Goal: Task Accomplishment & Management: Use online tool/utility

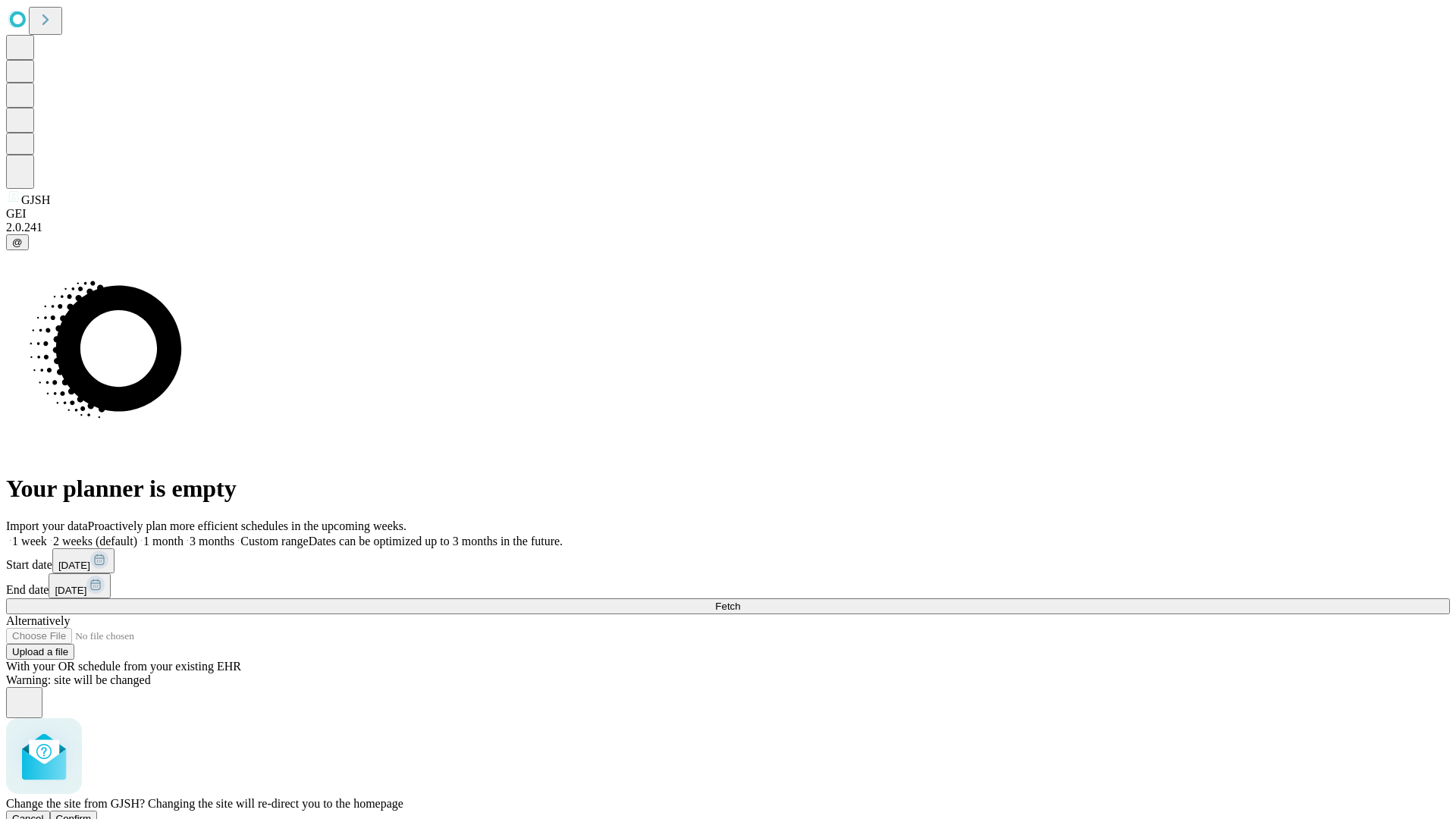
click at [92, 813] on span "Confirm" at bounding box center [74, 818] width 36 height 11
click at [137, 534] on label "2 weeks (default)" at bounding box center [92, 540] width 90 height 13
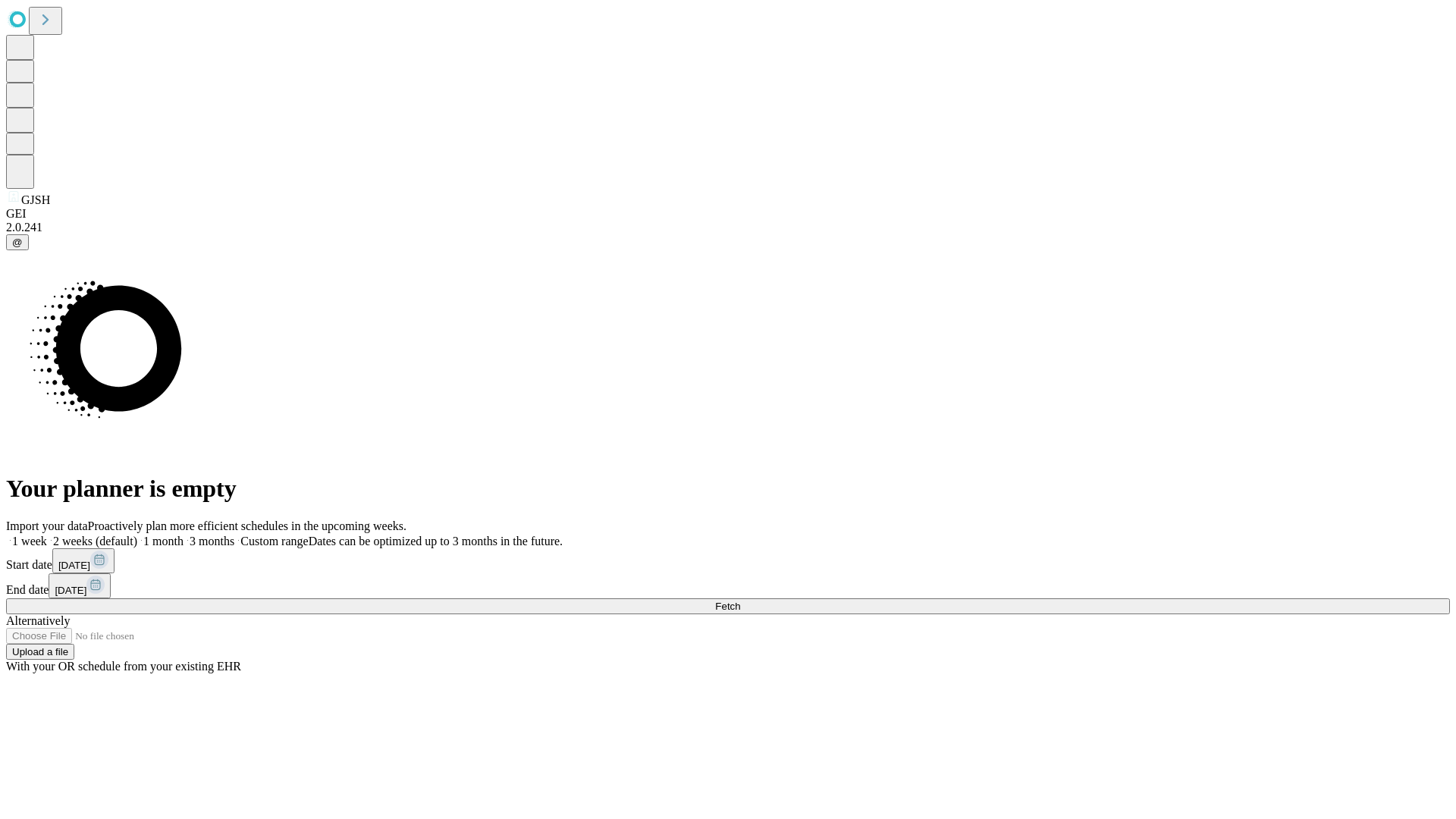
click at [740, 600] on span "Fetch" at bounding box center [727, 605] width 25 height 11
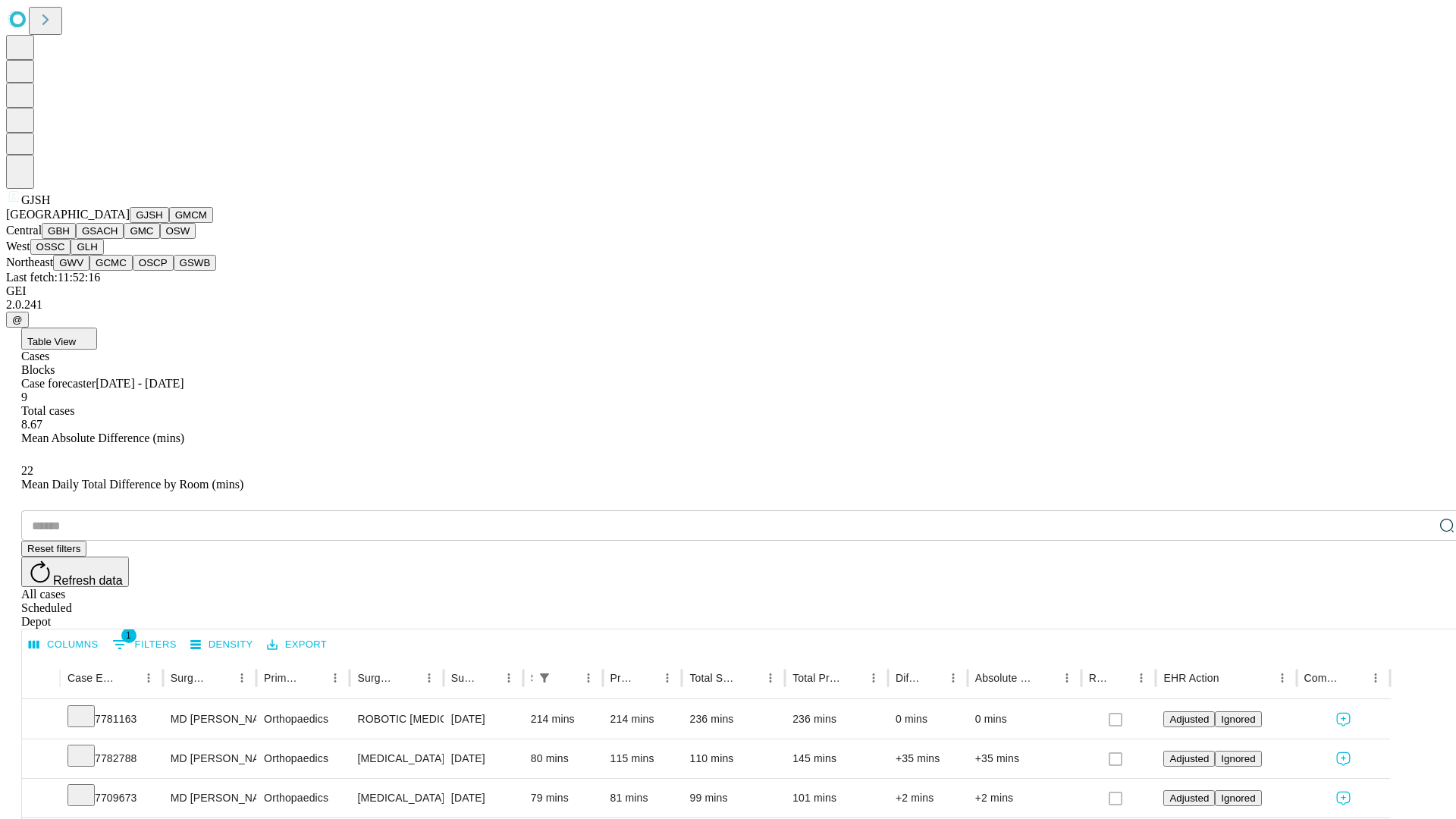
click at [169, 223] on button "GMCM" at bounding box center [191, 215] width 44 height 16
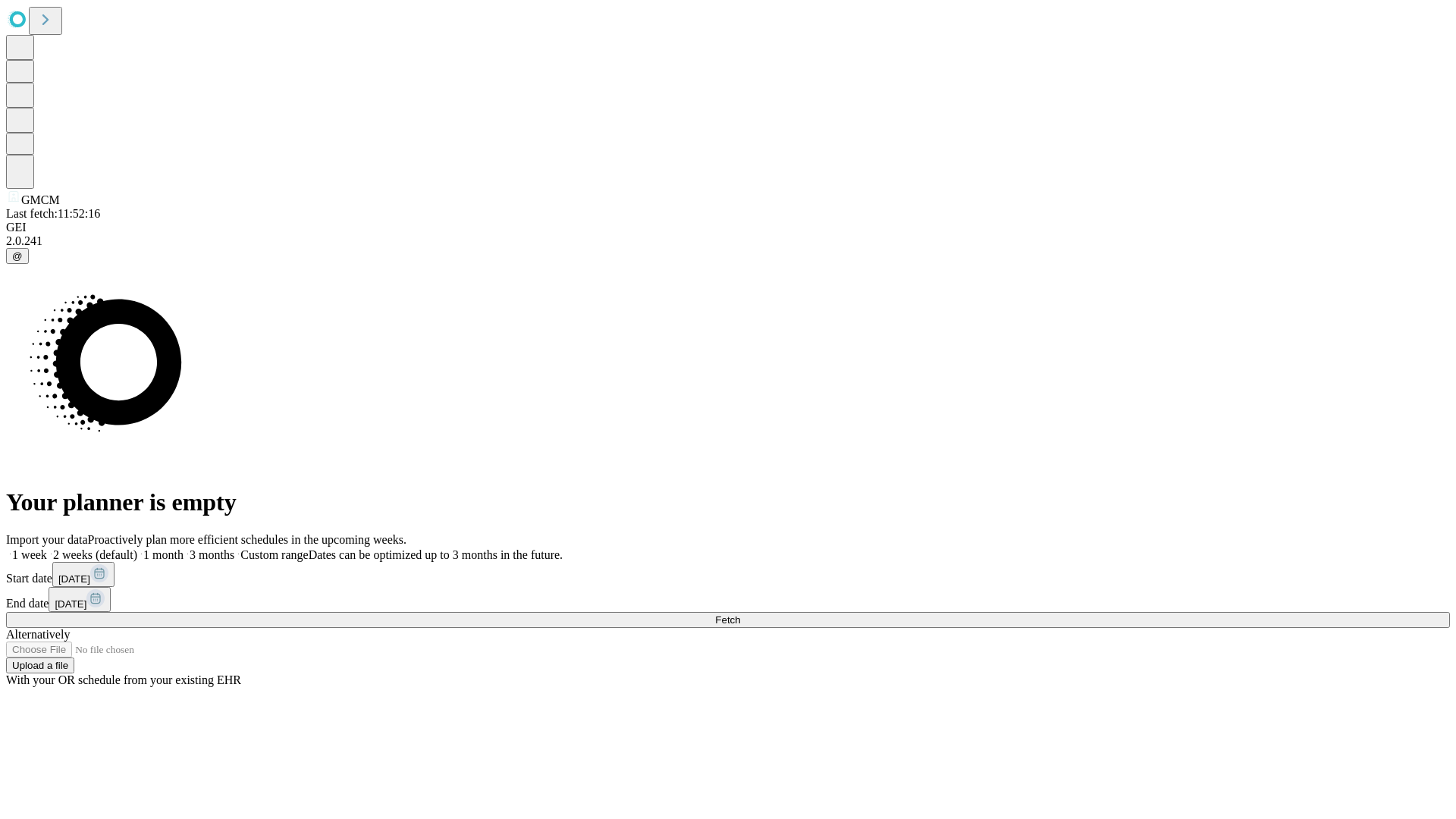
click at [137, 548] on label "2 weeks (default)" at bounding box center [92, 554] width 90 height 13
click at [740, 614] on span "Fetch" at bounding box center [727, 619] width 25 height 11
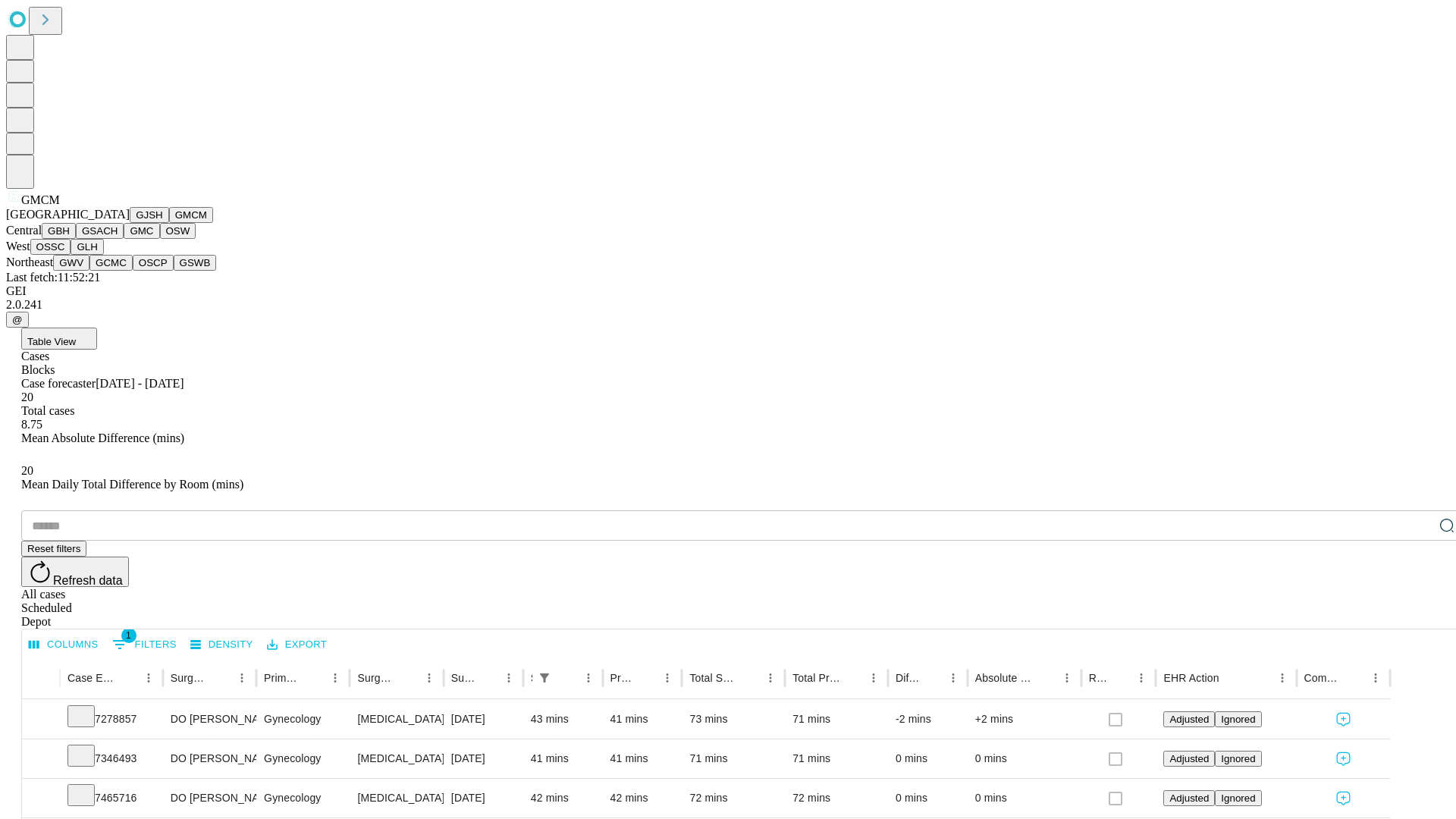
click at [76, 239] on button "GBH" at bounding box center [58, 231] width 34 height 16
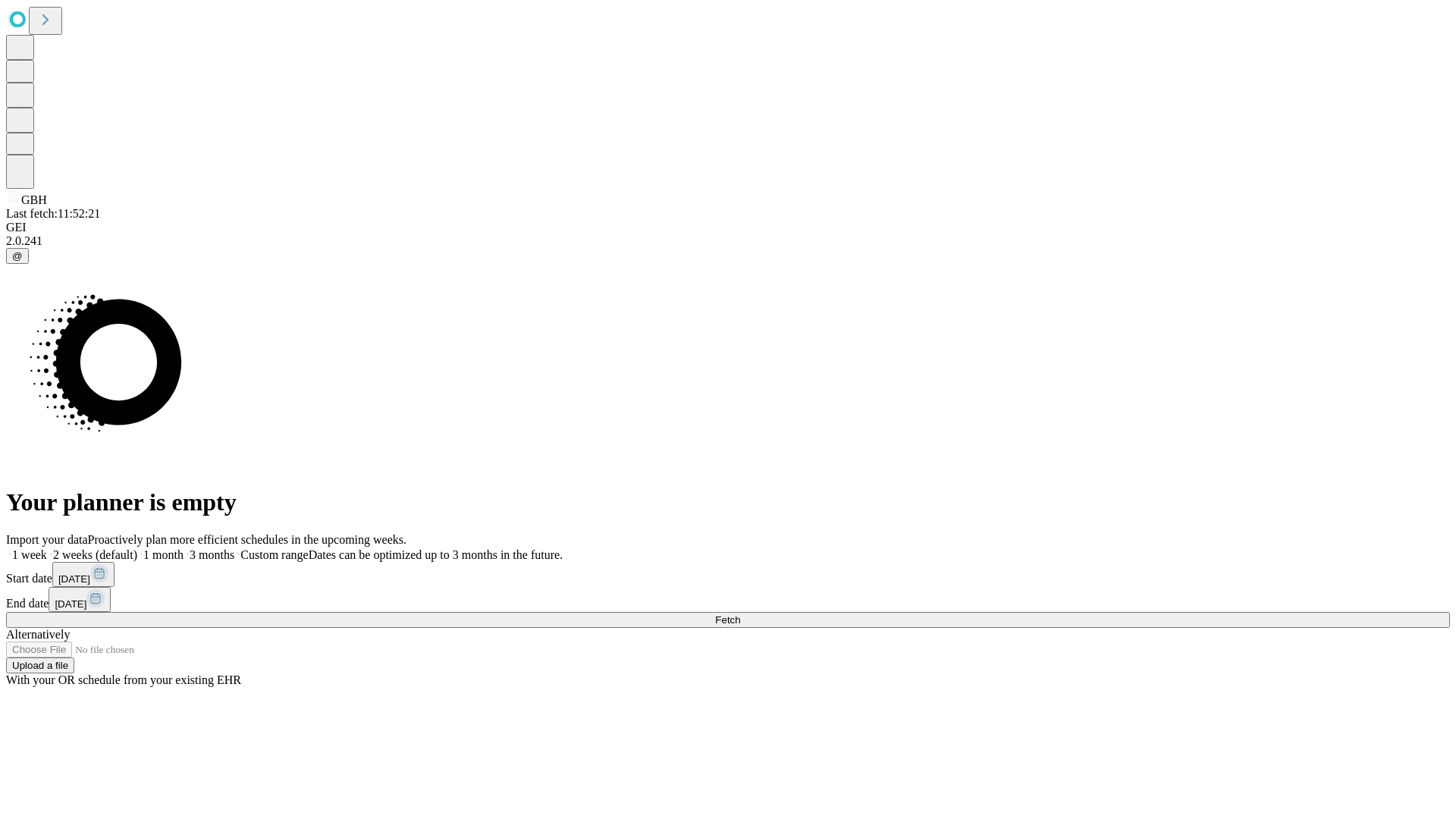
click at [137, 548] on label "2 weeks (default)" at bounding box center [92, 554] width 90 height 13
click at [740, 614] on span "Fetch" at bounding box center [727, 619] width 25 height 11
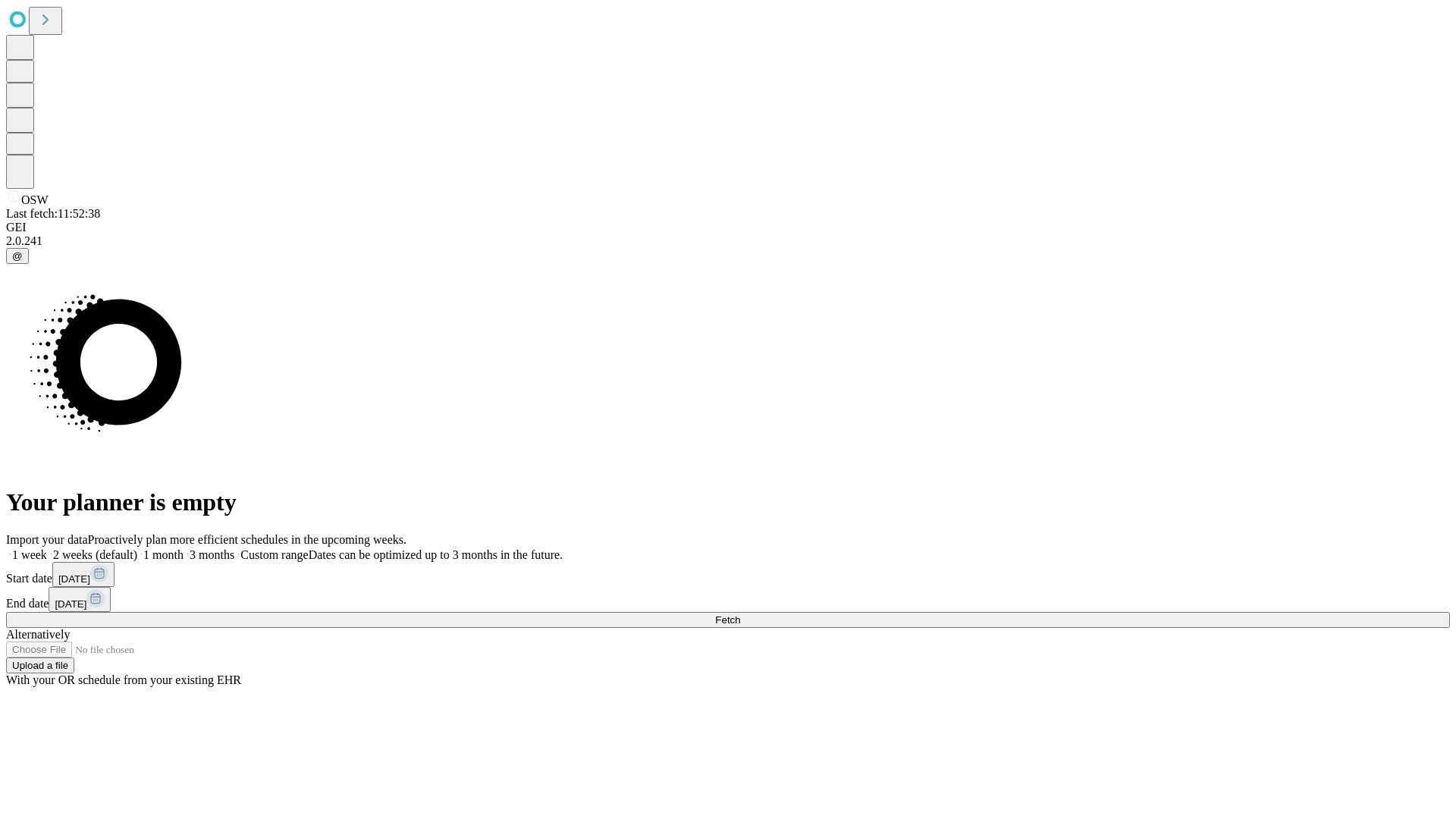
click at [137, 548] on label "2 weeks (default)" at bounding box center [92, 554] width 90 height 13
click at [740, 614] on span "Fetch" at bounding box center [727, 619] width 25 height 11
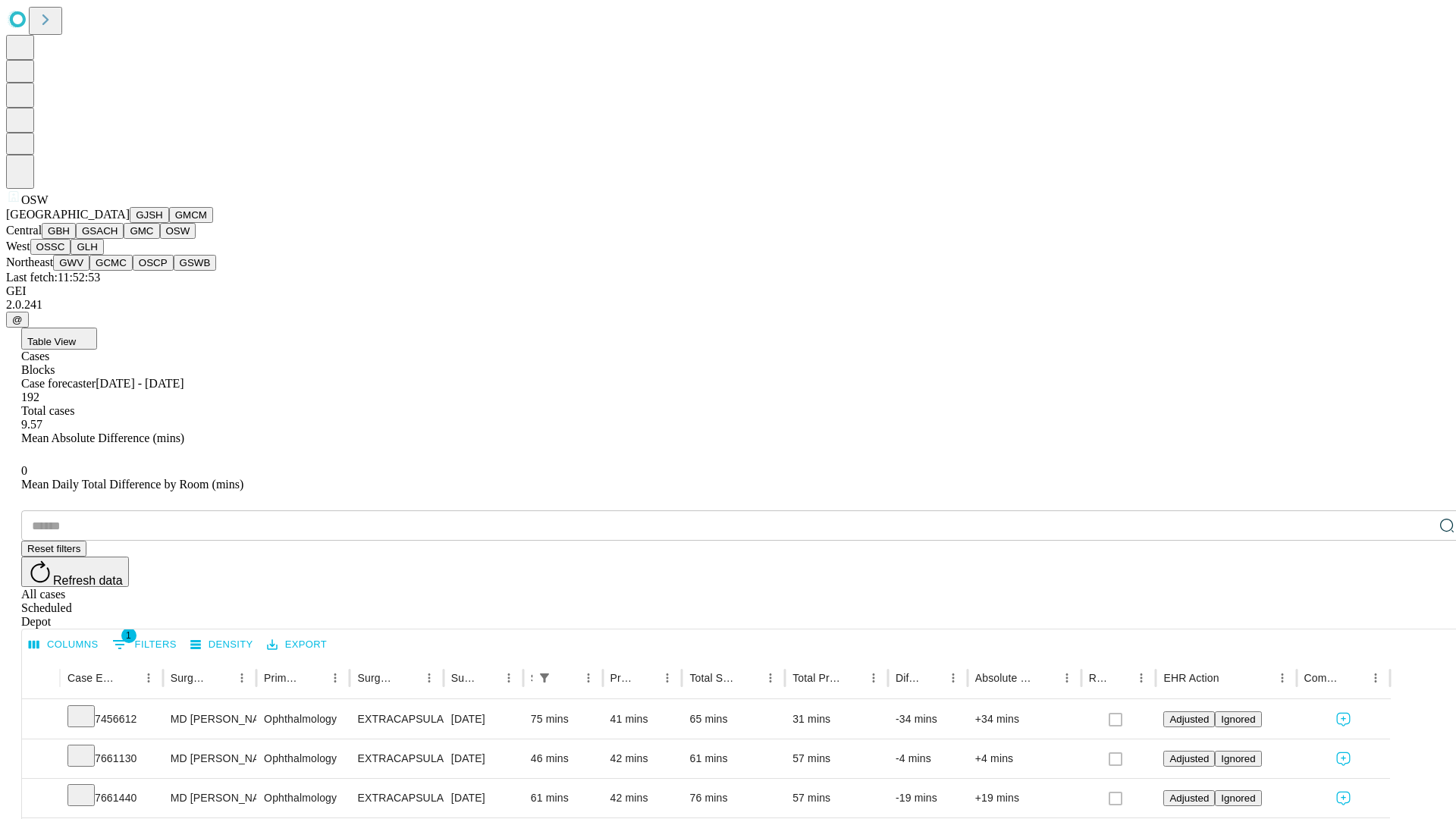
click at [71, 254] on button "OSSC" at bounding box center [50, 247] width 41 height 16
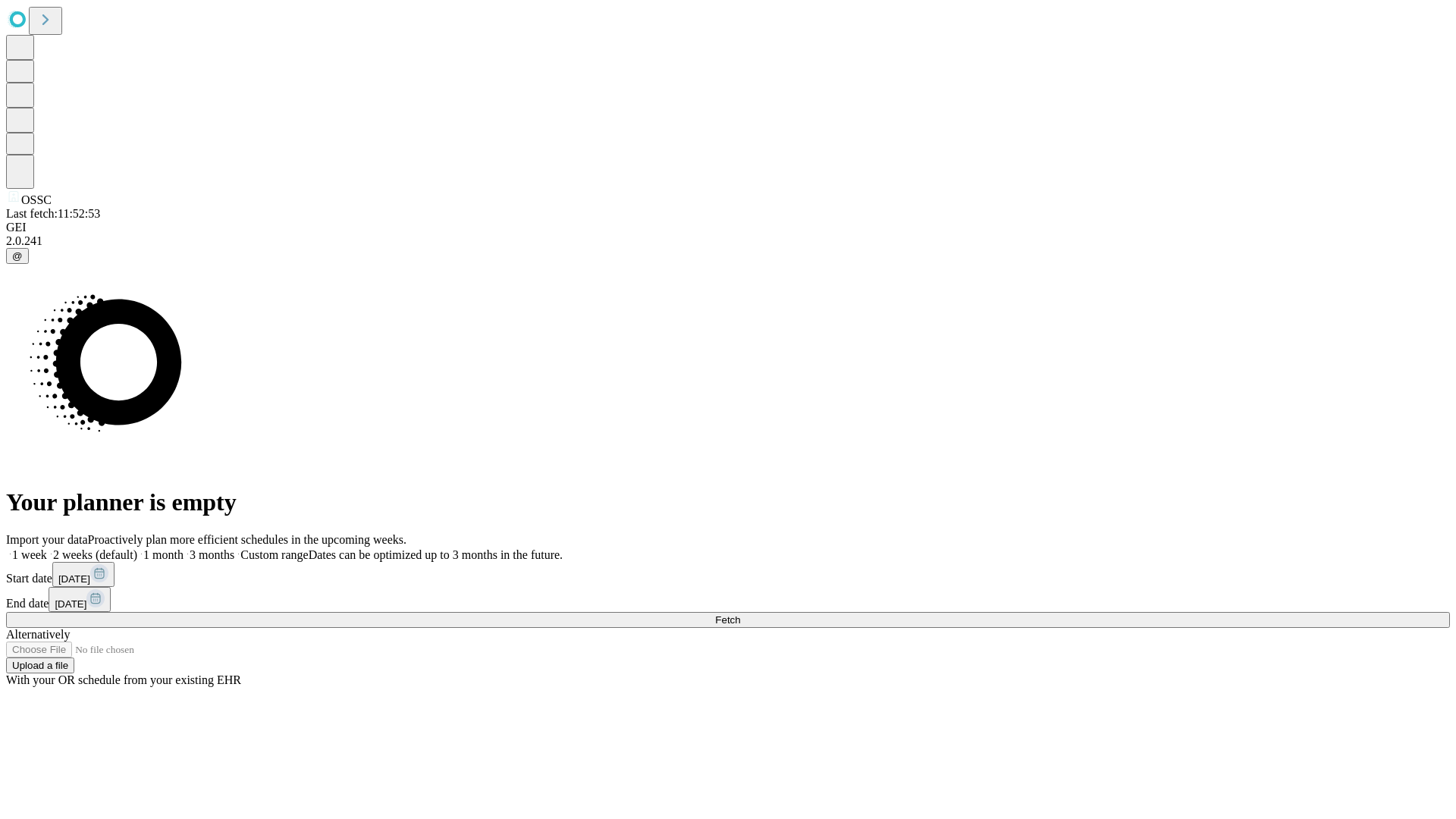
click at [137, 548] on label "2 weeks (default)" at bounding box center [92, 554] width 90 height 13
click at [740, 614] on span "Fetch" at bounding box center [727, 619] width 25 height 11
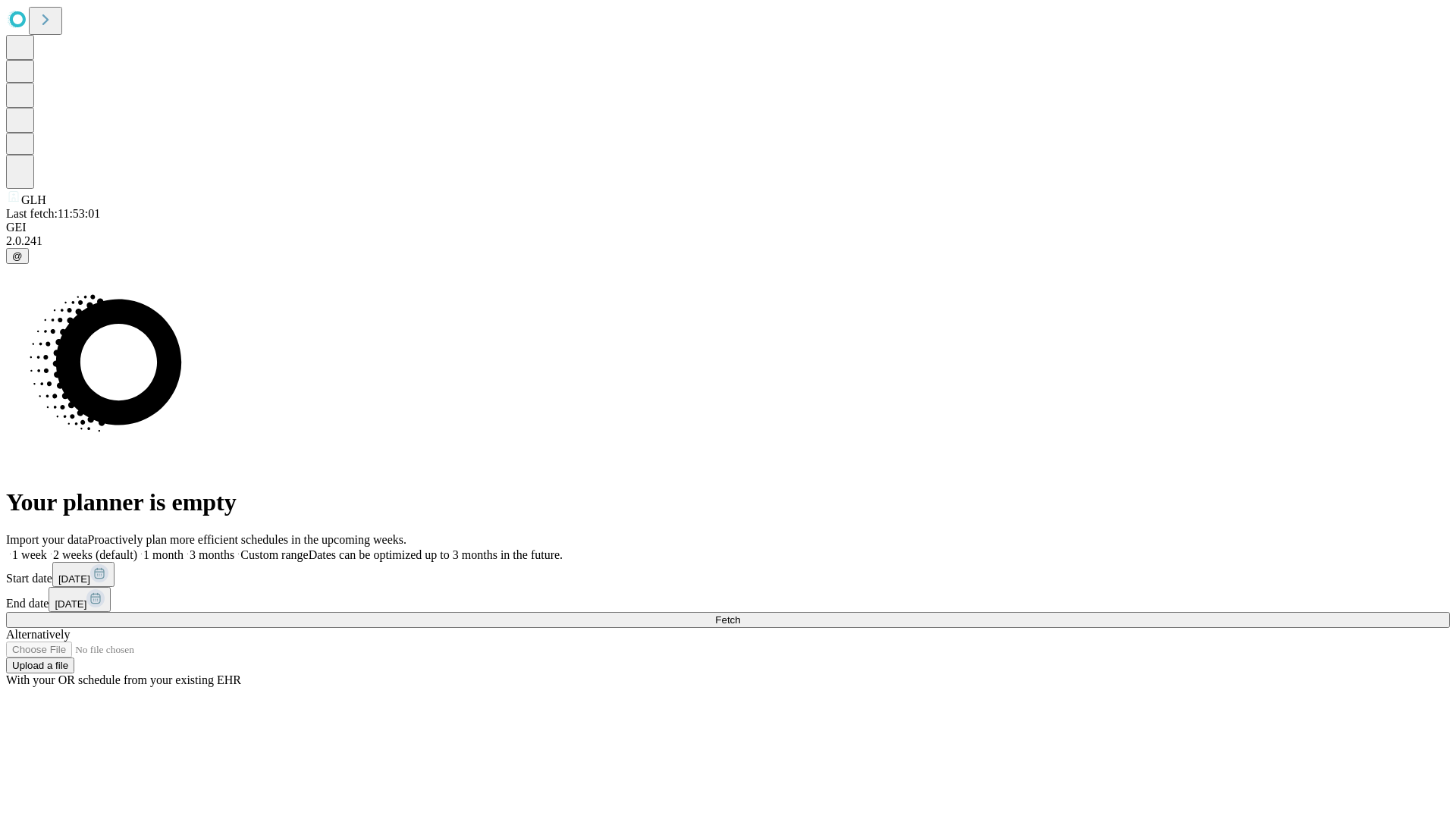
click at [137, 548] on label "2 weeks (default)" at bounding box center [92, 554] width 90 height 13
click at [740, 614] on span "Fetch" at bounding box center [727, 619] width 25 height 11
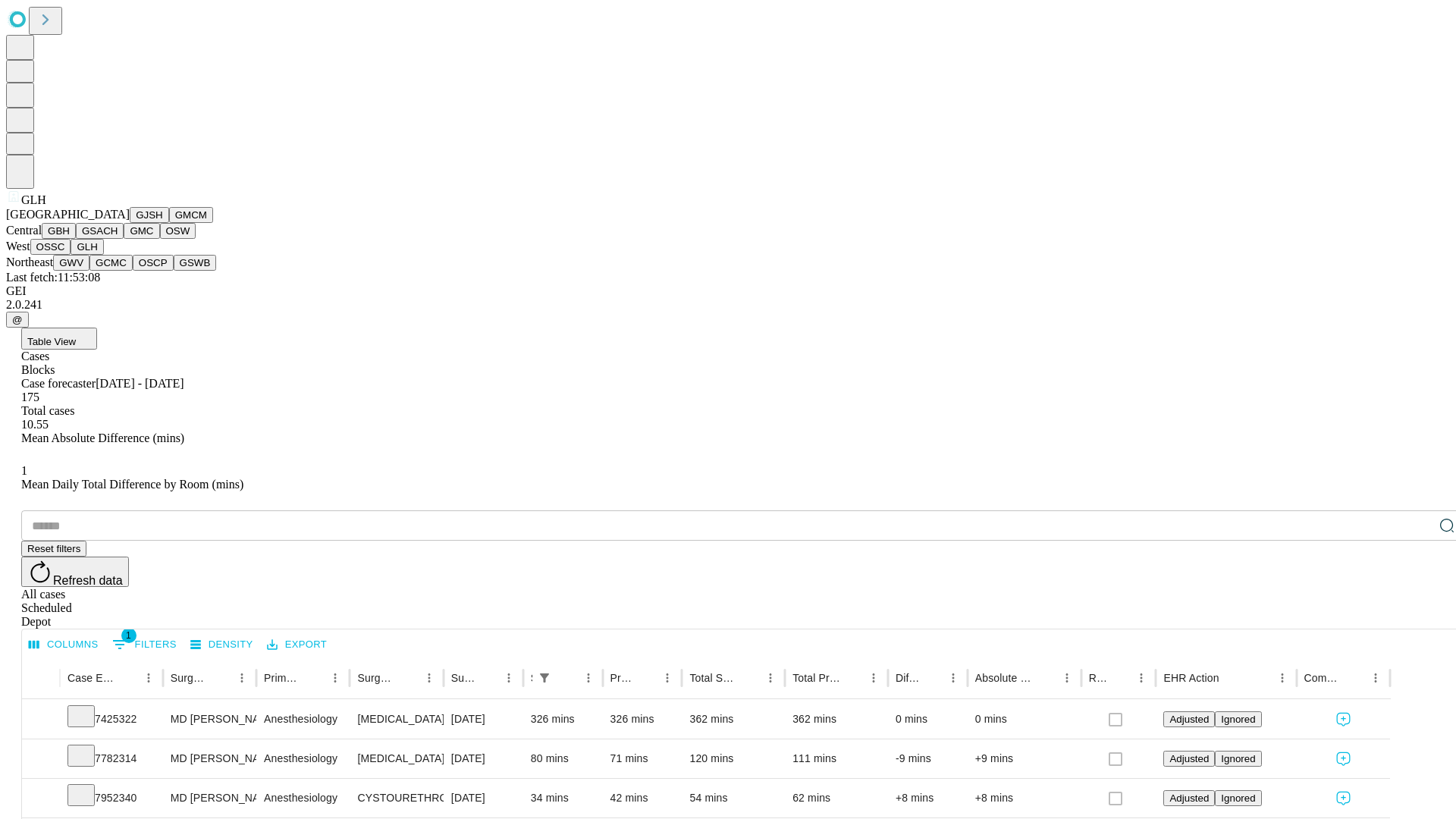
click at [89, 271] on button "GWV" at bounding box center [71, 262] width 36 height 16
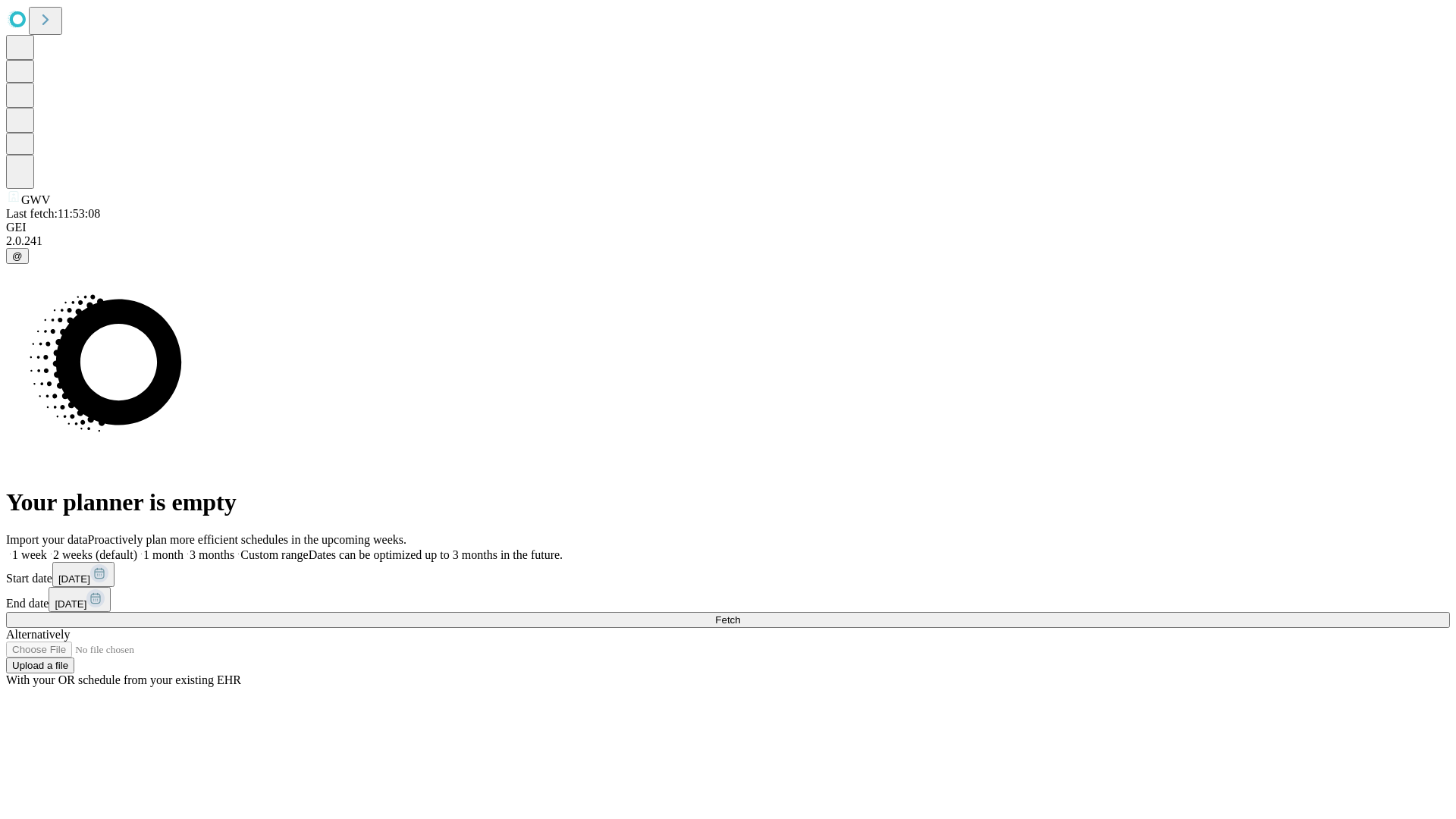
click at [137, 548] on label "2 weeks (default)" at bounding box center [92, 554] width 90 height 13
click at [740, 614] on span "Fetch" at bounding box center [727, 619] width 25 height 11
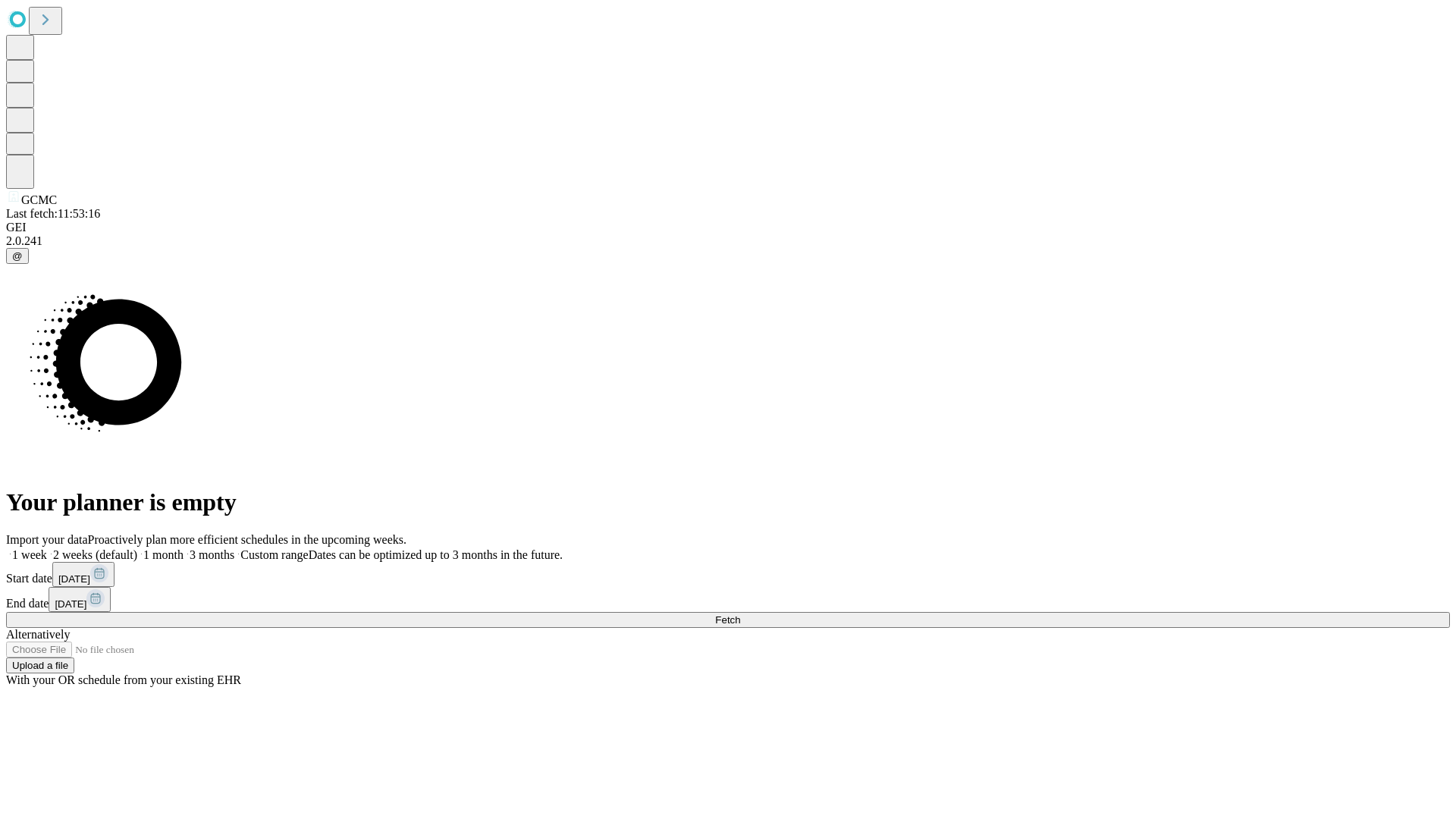
click at [740, 614] on span "Fetch" at bounding box center [727, 619] width 25 height 11
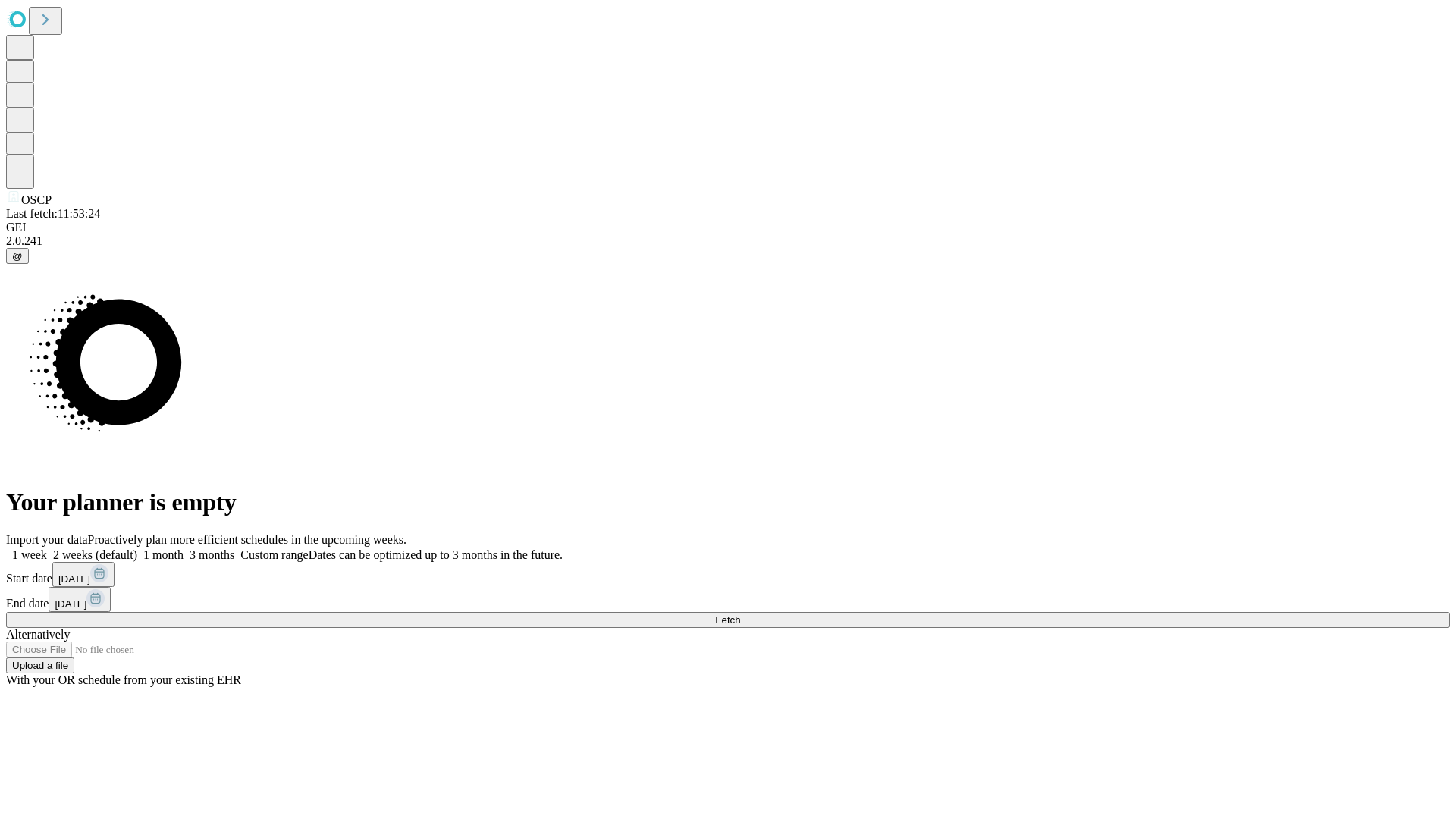
click at [137, 548] on label "2 weeks (default)" at bounding box center [92, 554] width 90 height 13
click at [740, 614] on span "Fetch" at bounding box center [727, 619] width 25 height 11
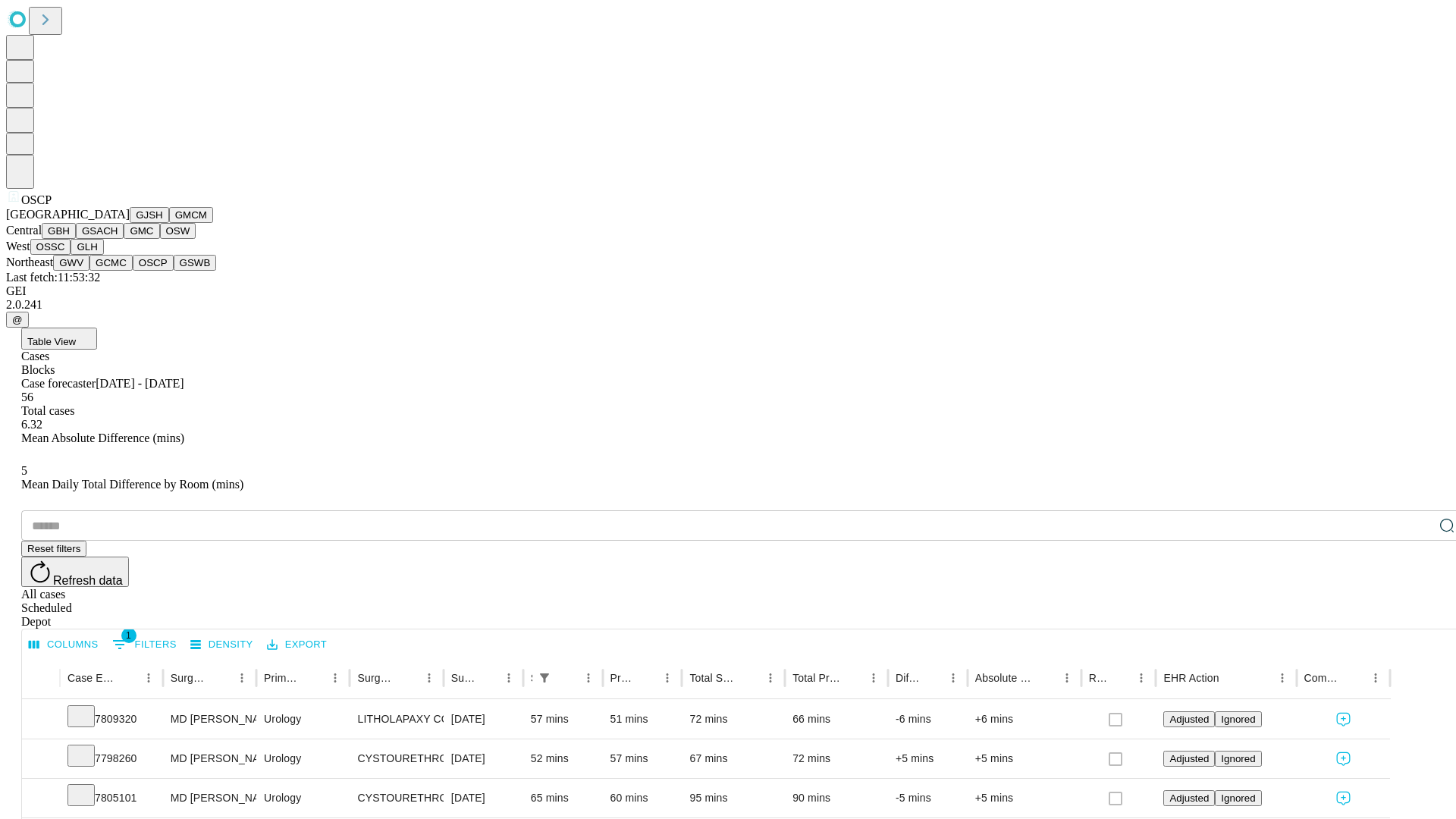
click at [174, 271] on button "GSWB" at bounding box center [195, 262] width 43 height 16
